Goal: Navigation & Orientation: Find specific page/section

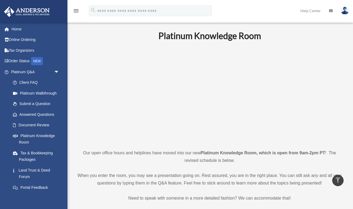
scroll to position [185, 0]
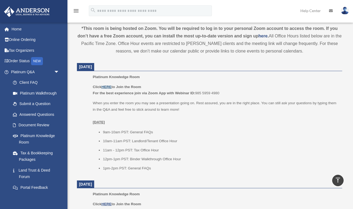
click at [105, 87] on u "HERE" at bounding box center [107, 87] width 10 height 4
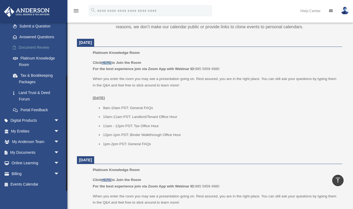
scroll to position [210, 0]
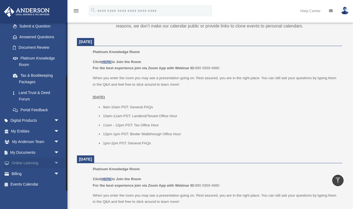
click at [57, 163] on span "arrow_drop_down" at bounding box center [59, 163] width 11 height 11
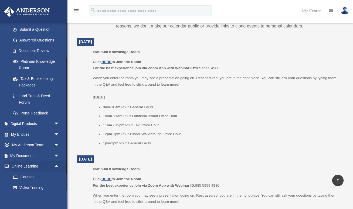
scroll to position [76, 0]
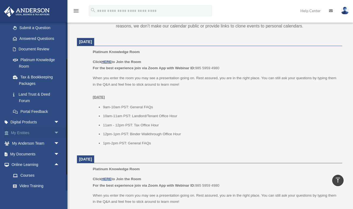
click at [56, 133] on span "arrow_drop_down" at bounding box center [59, 133] width 11 height 11
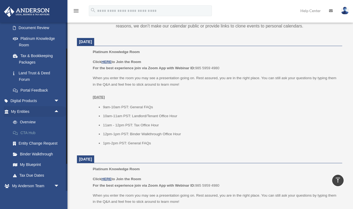
scroll to position [100, 0]
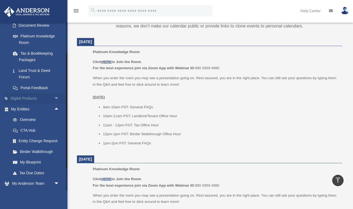
click at [55, 96] on span "arrow_drop_down" at bounding box center [59, 98] width 11 height 11
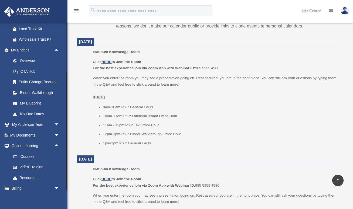
scroll to position [221, 0]
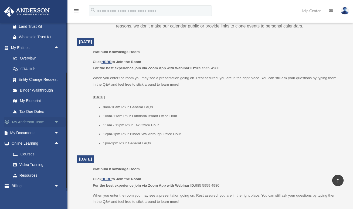
click at [57, 122] on span "arrow_drop_down" at bounding box center [59, 122] width 11 height 11
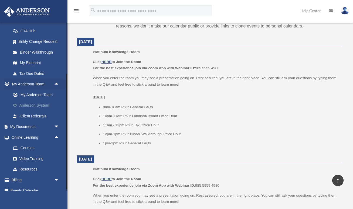
scroll to position [262, 0]
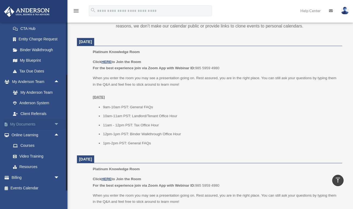
click at [57, 124] on span "arrow_drop_down" at bounding box center [59, 124] width 11 height 11
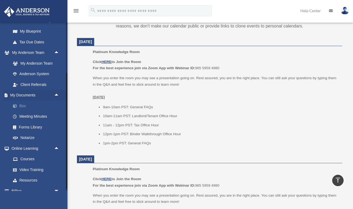
scroll to position [294, 0]
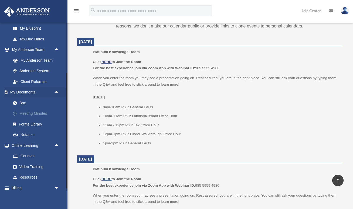
click at [40, 113] on link "Meeting Minutes" at bounding box center [38, 114] width 60 height 11
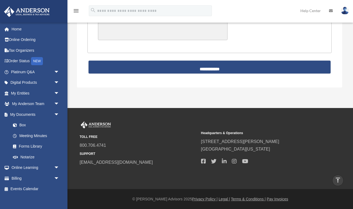
scroll to position [5, 0]
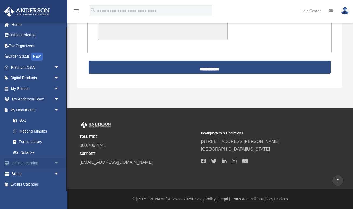
click at [56, 163] on span "arrow_drop_down" at bounding box center [59, 163] width 11 height 11
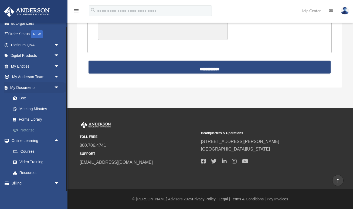
scroll to position [36, 0]
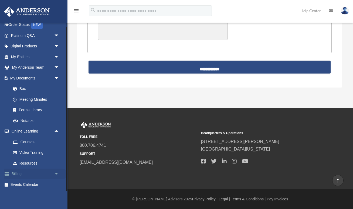
click at [56, 173] on span "arrow_drop_down" at bounding box center [59, 174] width 11 height 11
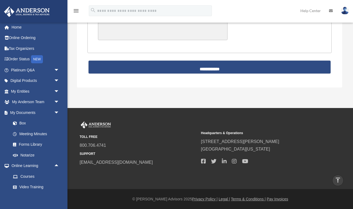
scroll to position [0, 0]
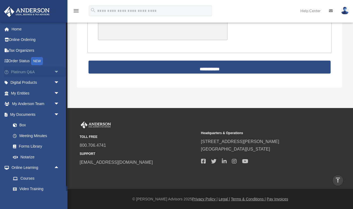
click at [51, 74] on link "Platinum Q&A arrow_drop_down" at bounding box center [36, 72] width 64 height 11
click at [56, 74] on span "arrow_drop_down" at bounding box center [59, 72] width 11 height 11
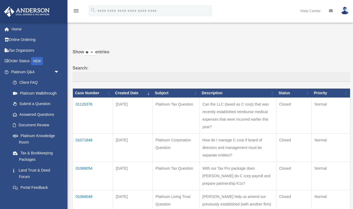
scroll to position [1, 0]
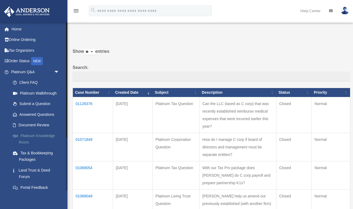
click at [33, 136] on link "Platinum Knowledge Room" at bounding box center [38, 139] width 60 height 17
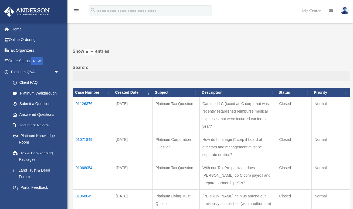
scroll to position [0, 0]
